Goal: Find specific page/section: Find specific page/section

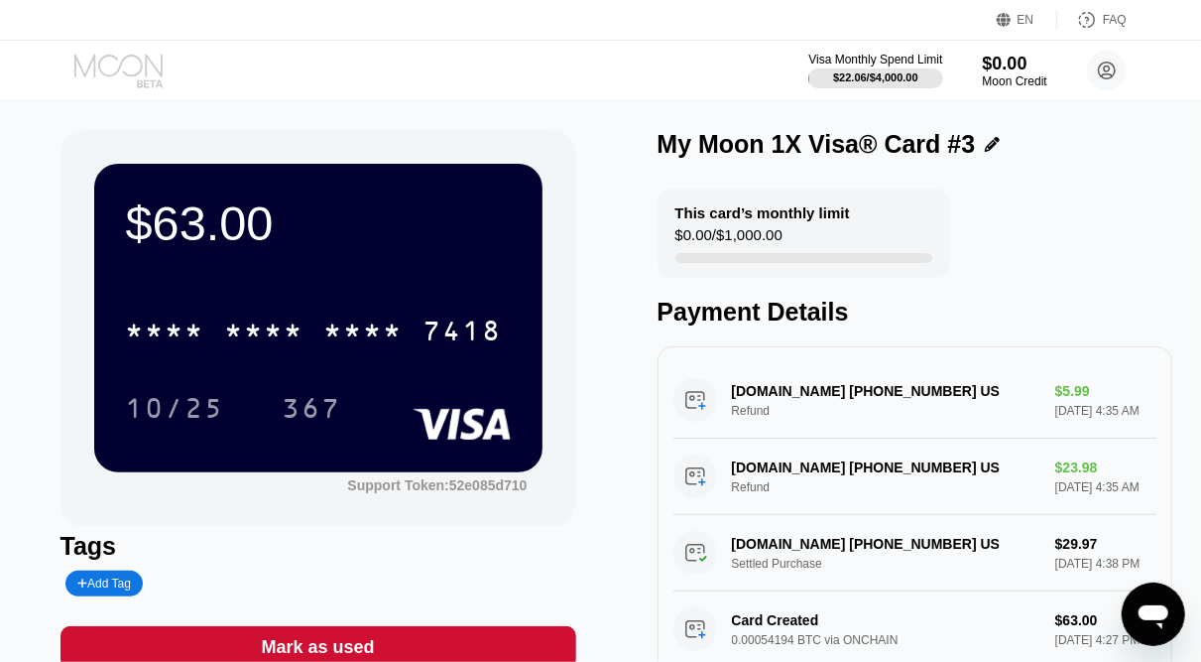
click at [137, 63] on icon at bounding box center [120, 71] width 92 height 35
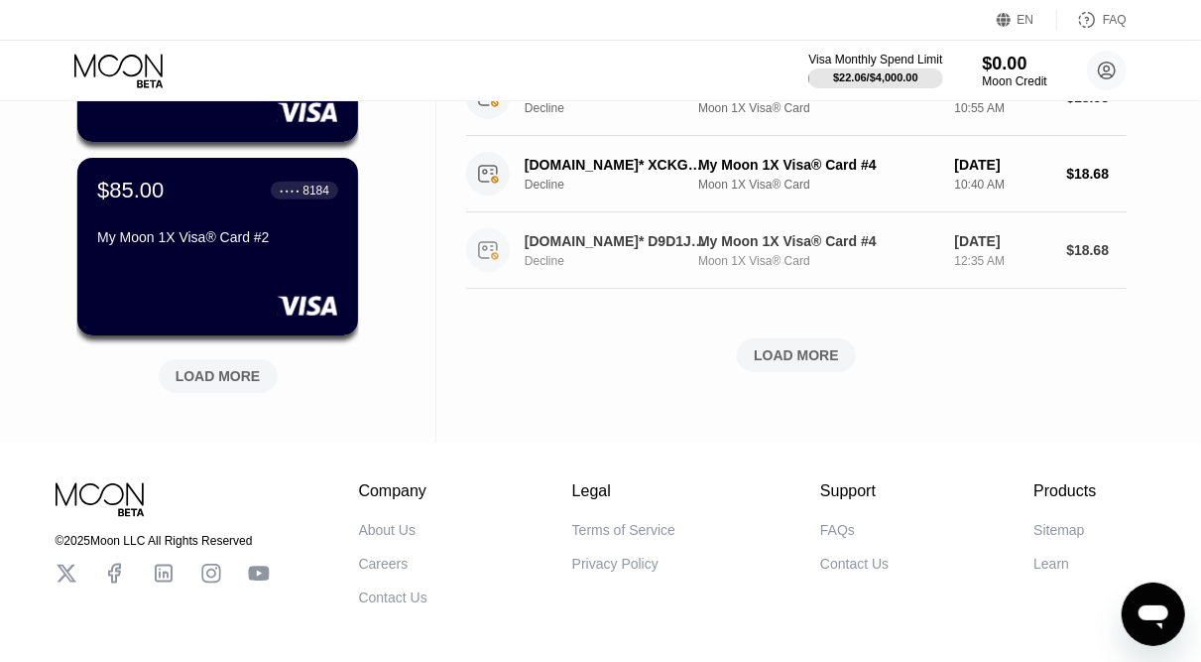
scroll to position [873, 0]
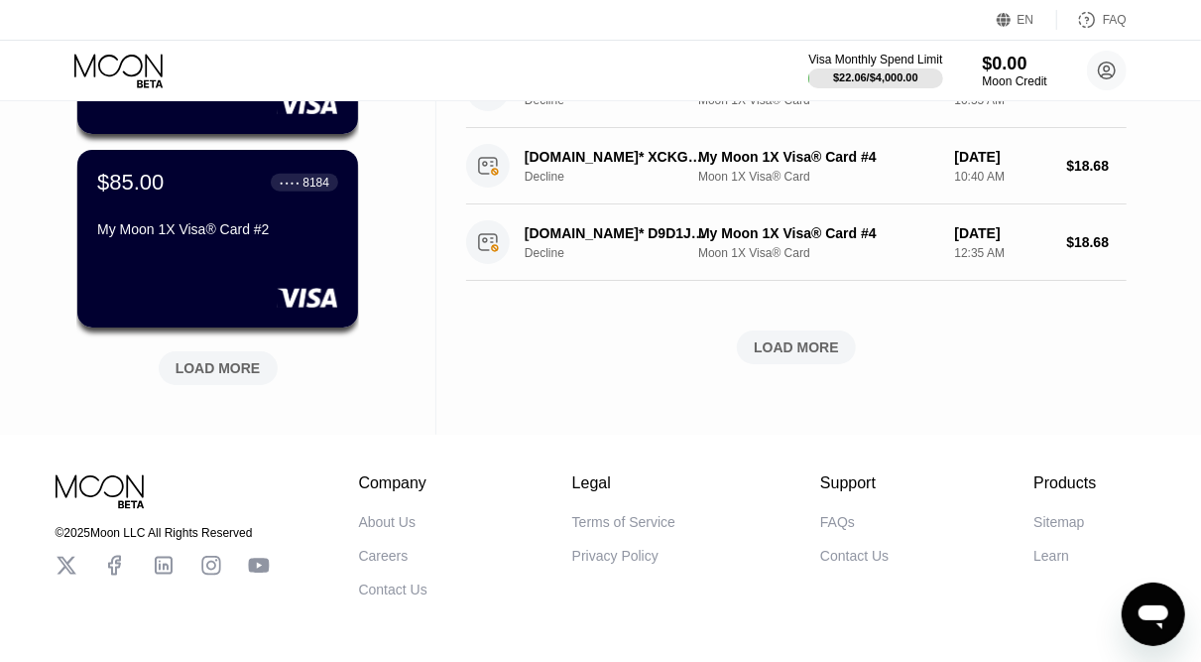
click at [215, 377] on div "LOAD MORE" at bounding box center [218, 368] width 85 height 18
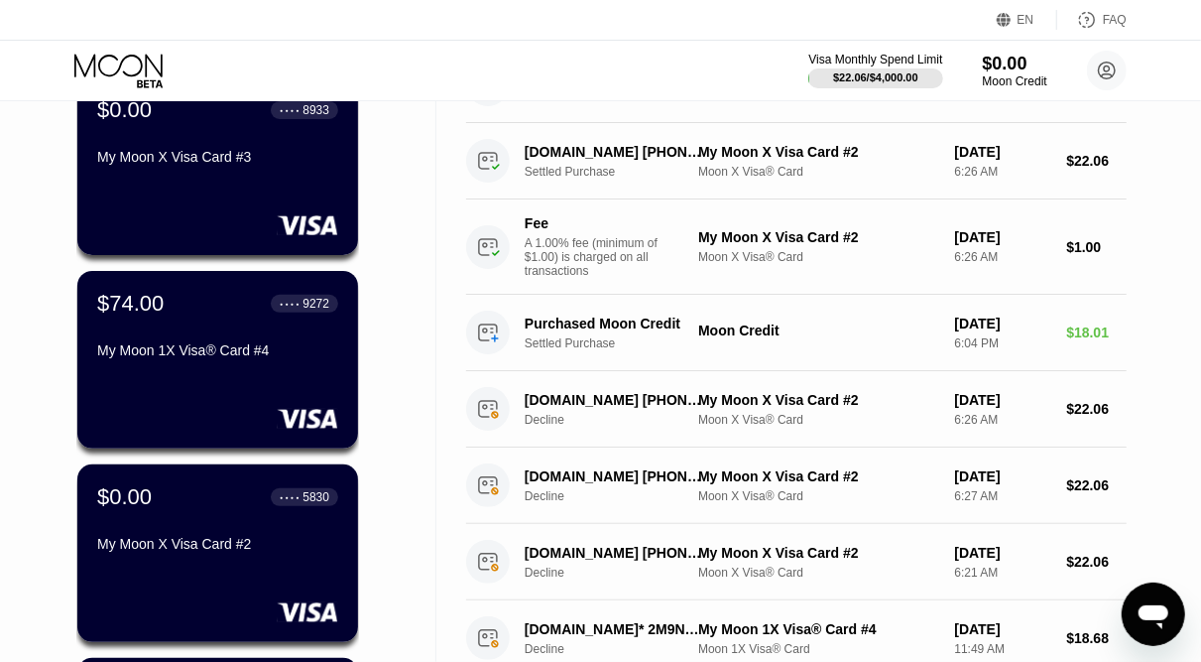
scroll to position [0, 0]
